Goal: Transaction & Acquisition: Book appointment/travel/reservation

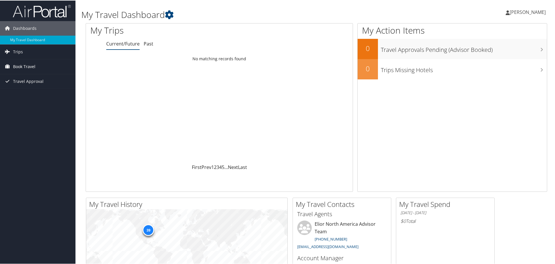
click at [21, 64] on span "Book Travel" at bounding box center [24, 66] width 22 height 15
click at [35, 94] on link "Book/Manage Online Trips" at bounding box center [37, 95] width 75 height 9
